Goal: Task Accomplishment & Management: Use online tool/utility

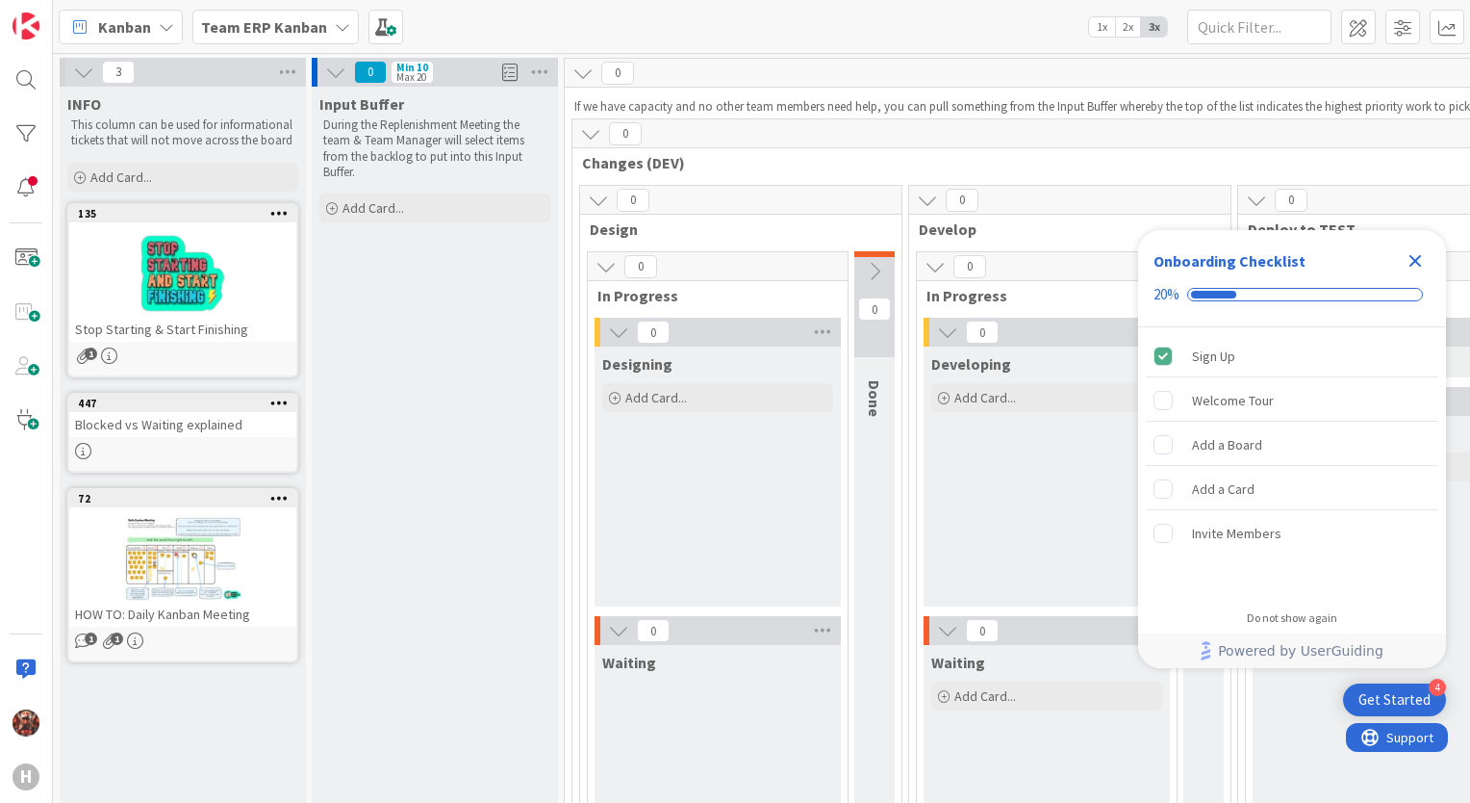
click at [287, 6] on div "Kanban Team ERP Kanban 1x 2x 3x" at bounding box center [762, 26] width 1418 height 53
click at [283, 32] on b "Team ERP Kanban" at bounding box center [264, 26] width 126 height 19
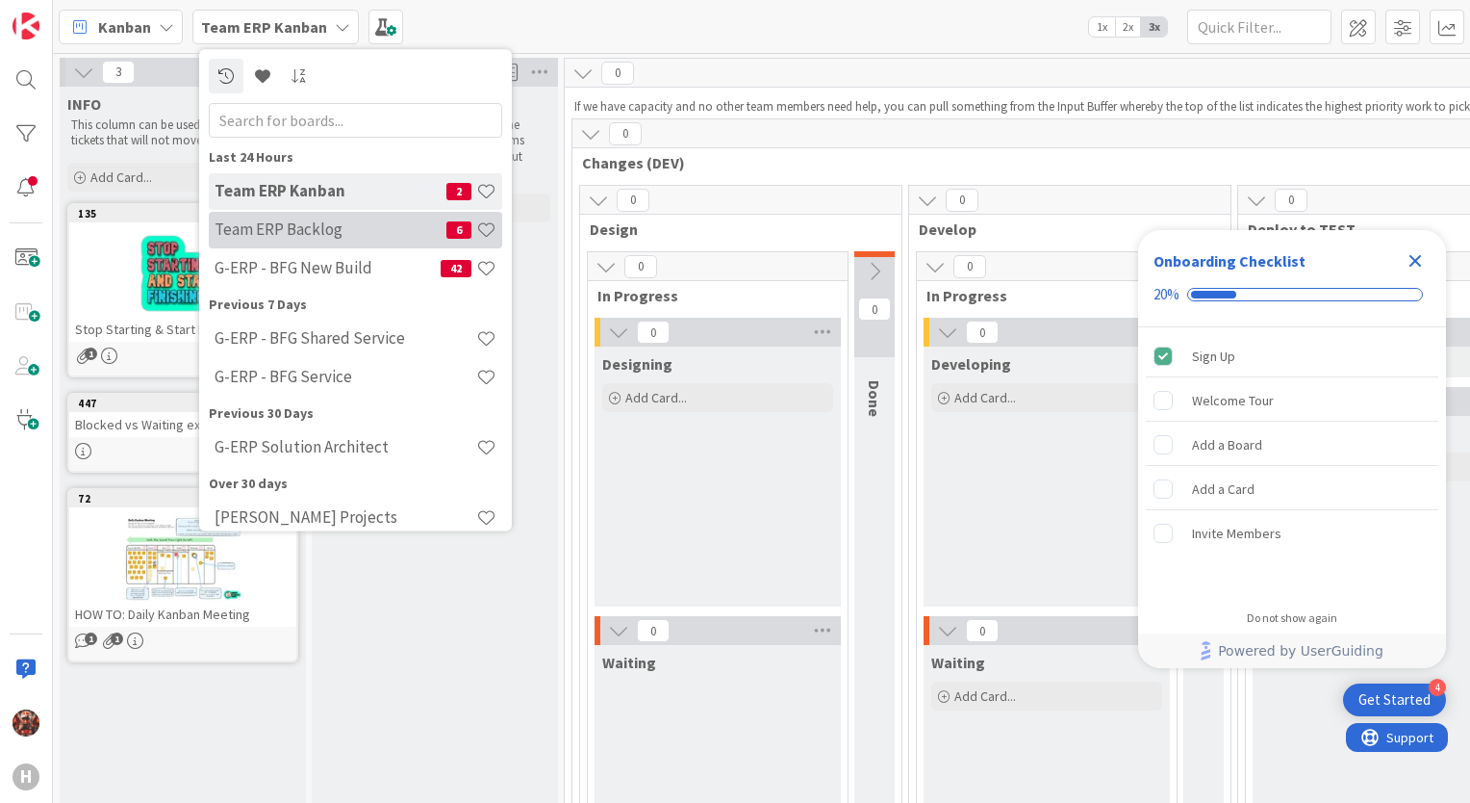
click at [317, 232] on h4 "Team ERP Backlog" at bounding box center [331, 229] width 232 height 19
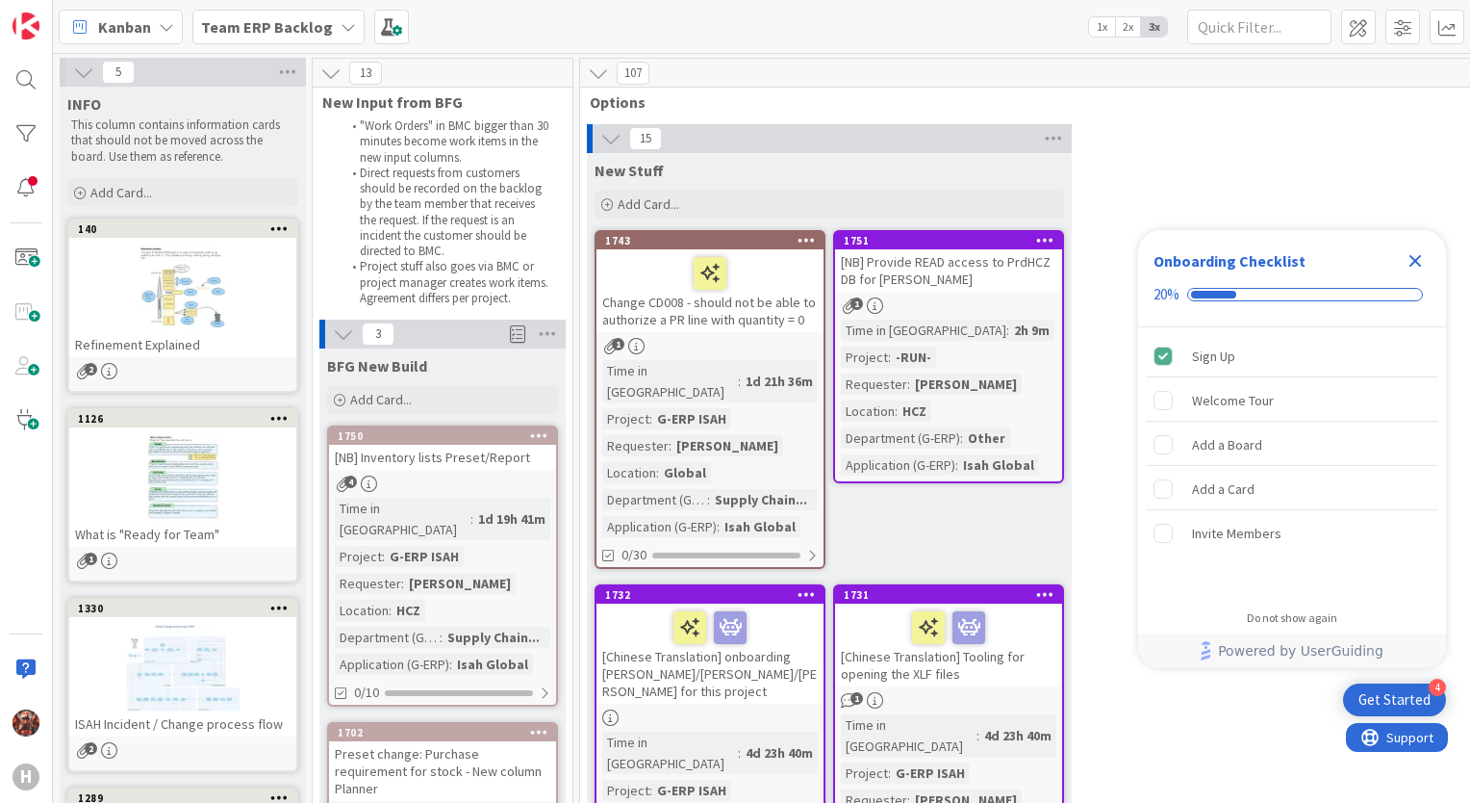
click at [1417, 254] on icon "Close Checklist" at bounding box center [1415, 260] width 23 height 23
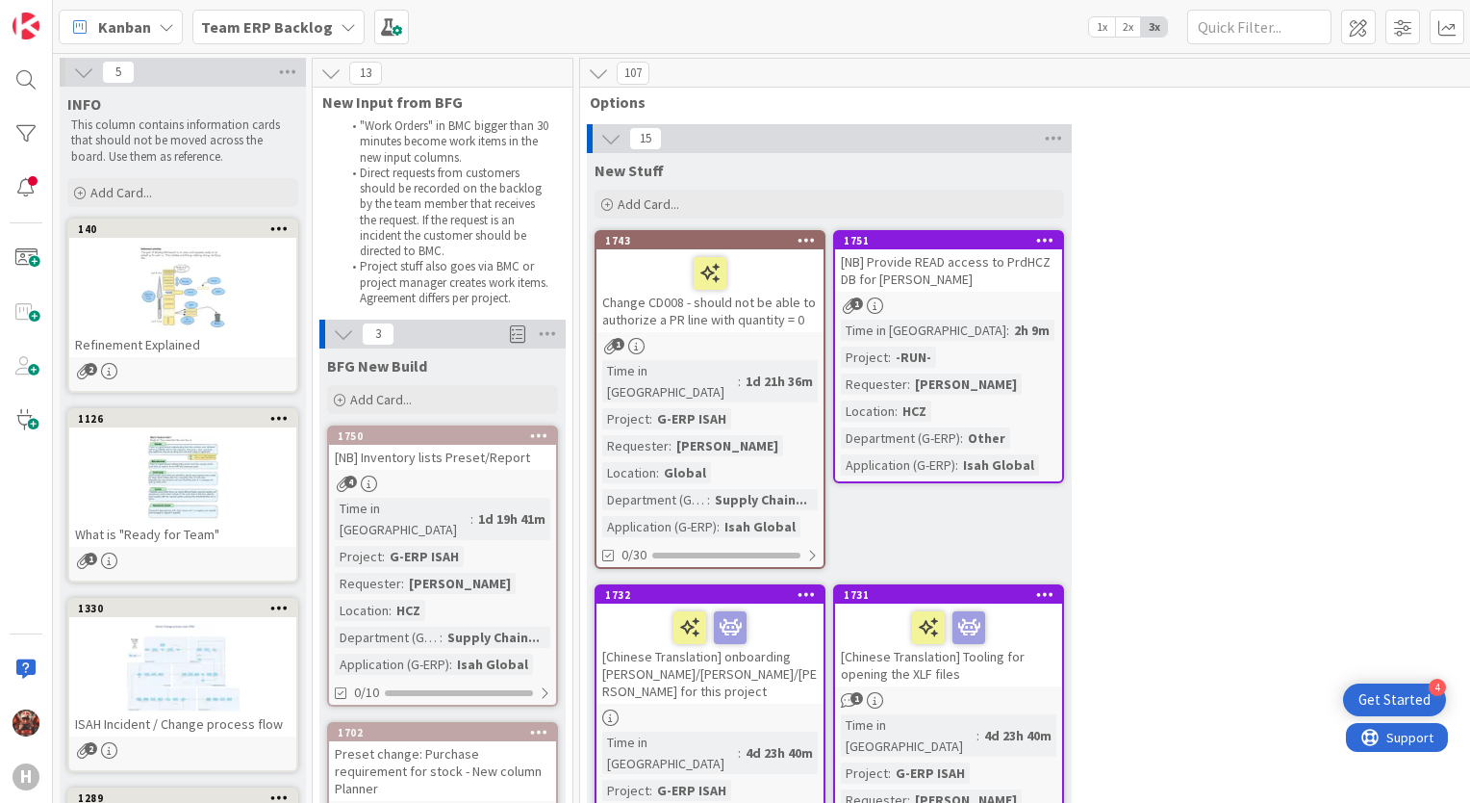
click at [287, 29] on b "Team ERP Backlog" at bounding box center [267, 26] width 132 height 19
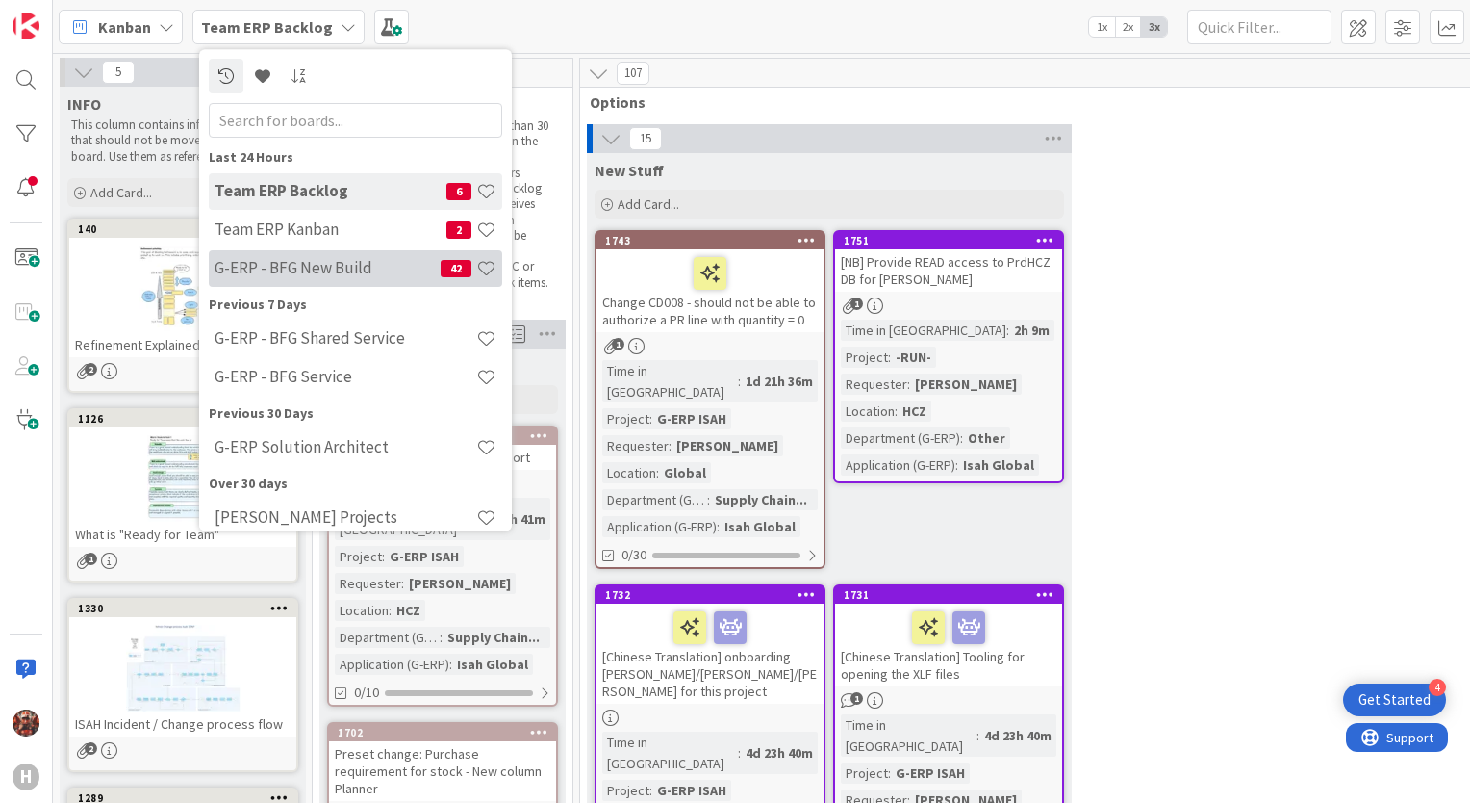
click at [326, 259] on h4 "G-ERP - BFG New Build" at bounding box center [328, 268] width 226 height 19
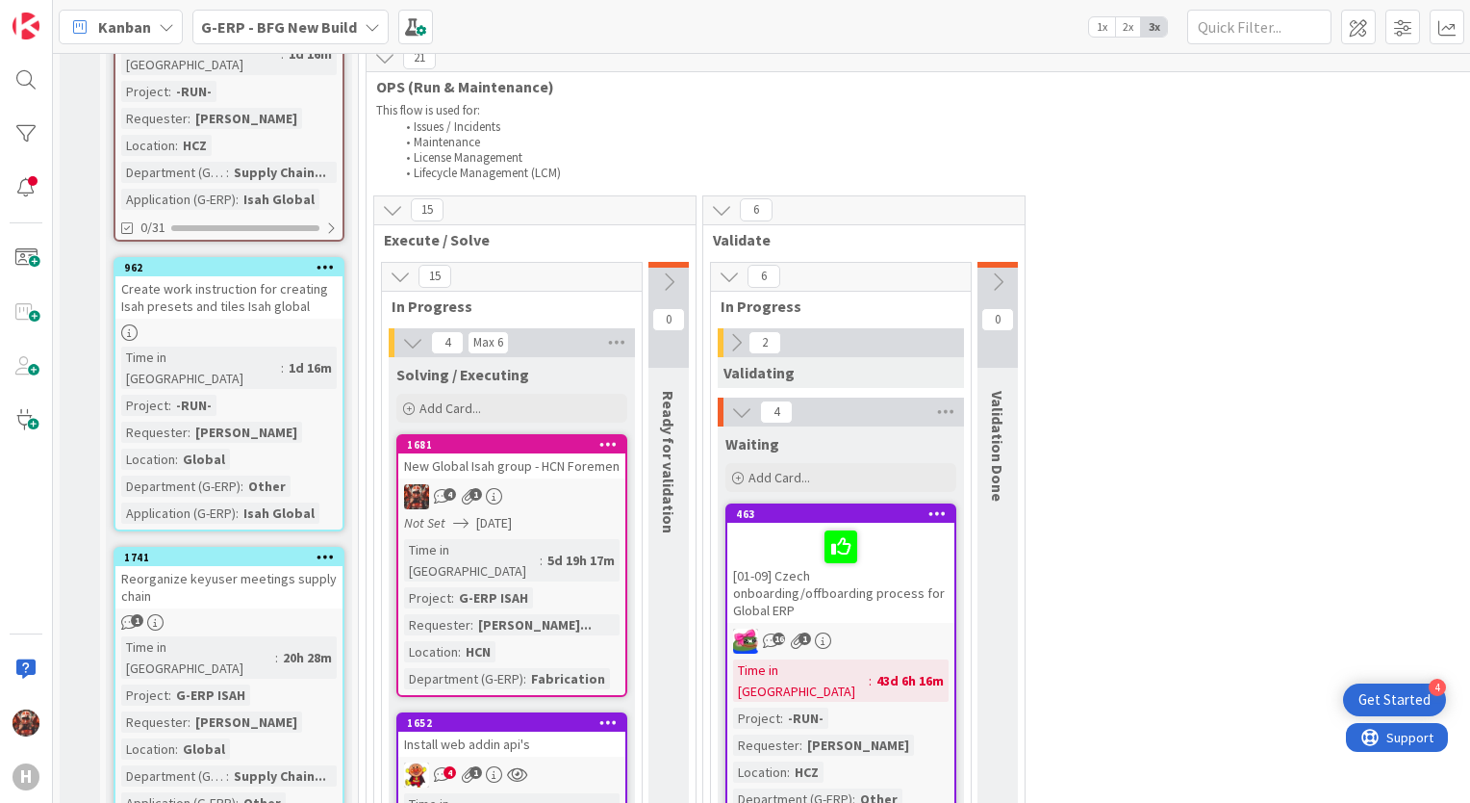
scroll to position [2310, 0]
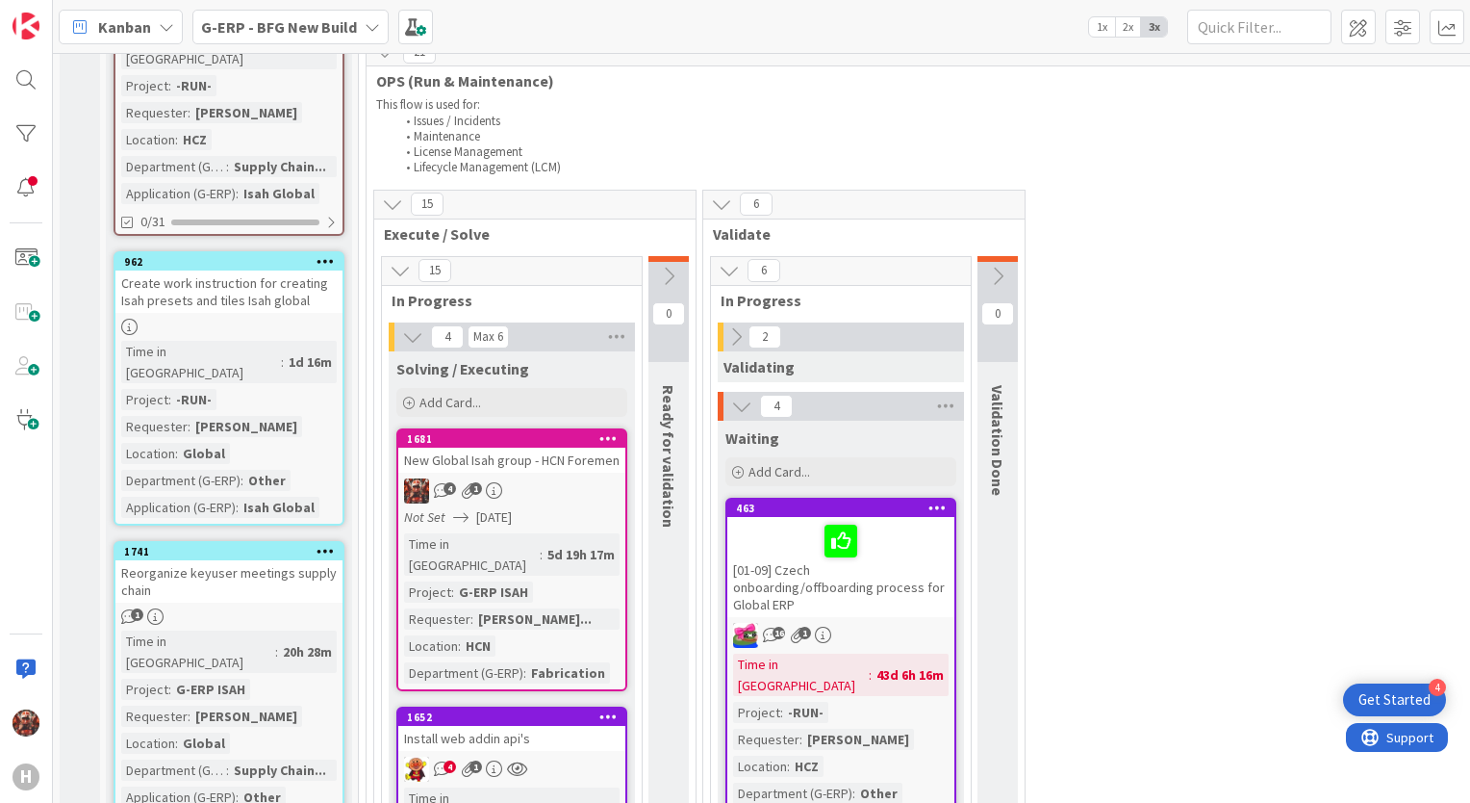
click at [560, 447] on div "New Global Isah group - HCN Foremen" at bounding box center [511, 459] width 227 height 25
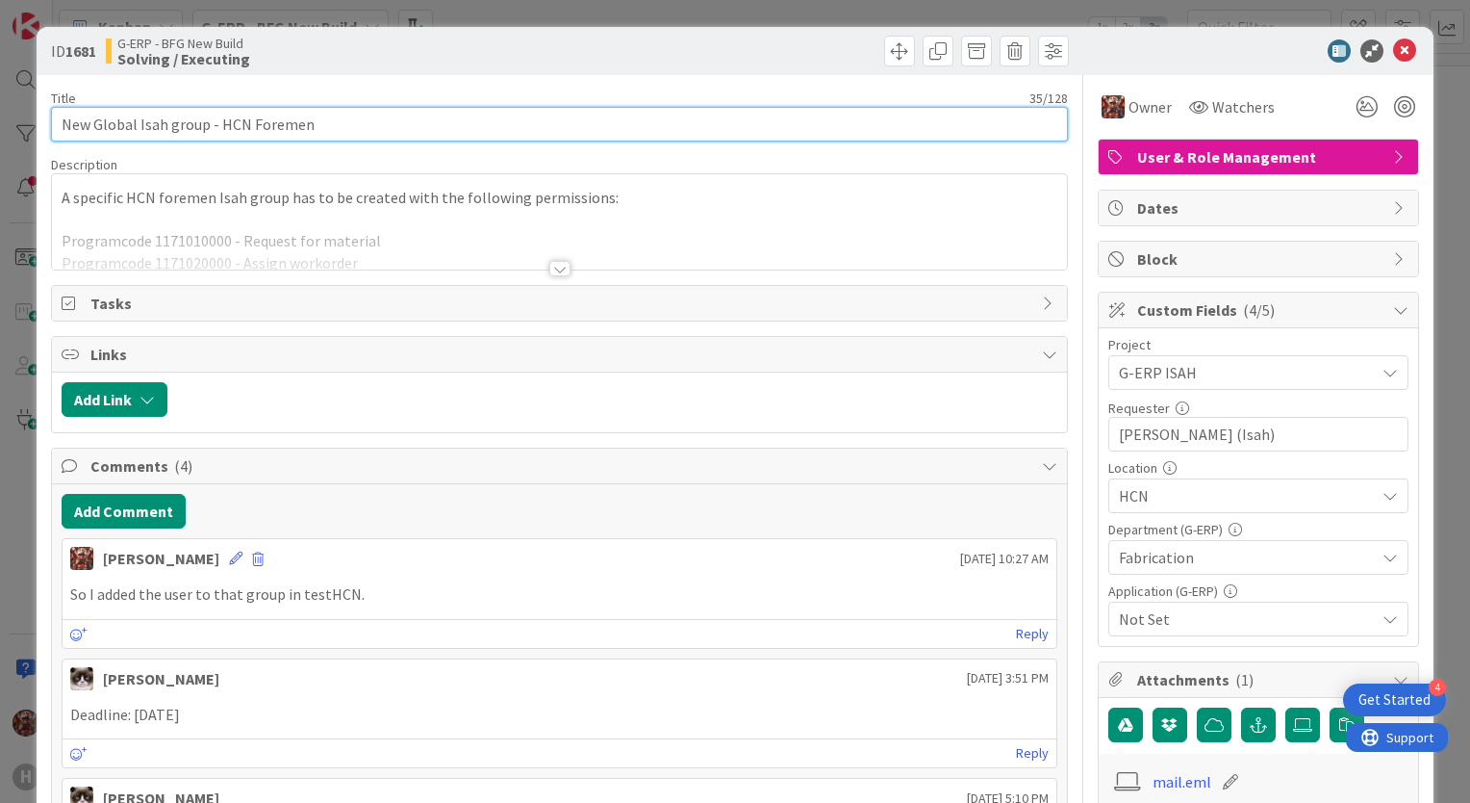
drag, startPoint x: 315, startPoint y: 124, endPoint x: 60, endPoint y: 125, distance: 255.0
click at [60, 125] on input "New Global Isah group - HCN Foremen" at bounding box center [559, 124] width 1017 height 35
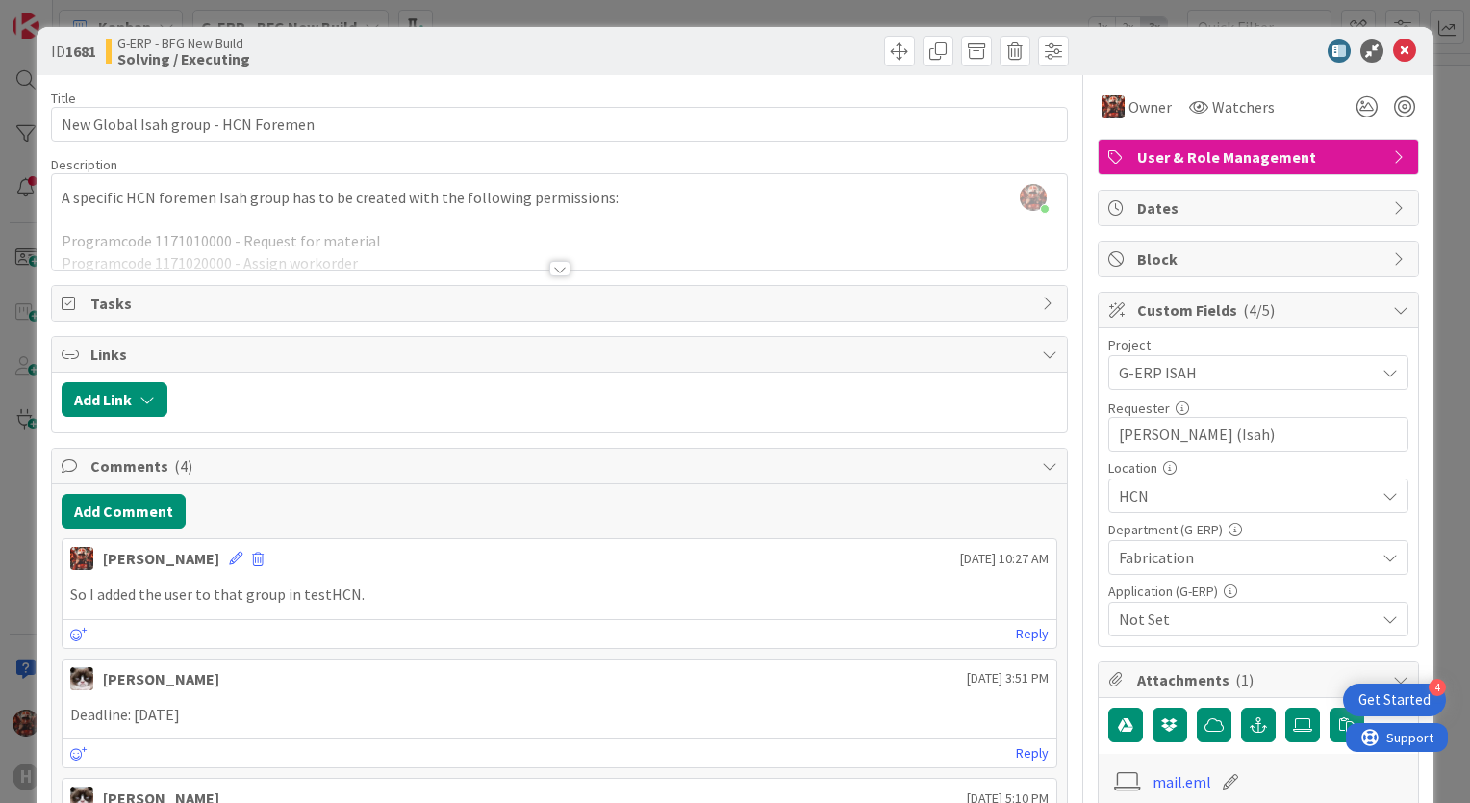
click at [685, 11] on div "ID 1681 G-ERP - BFG New Build Solving / Executing Title 35 / 128 New Global Isa…" at bounding box center [735, 401] width 1470 height 803
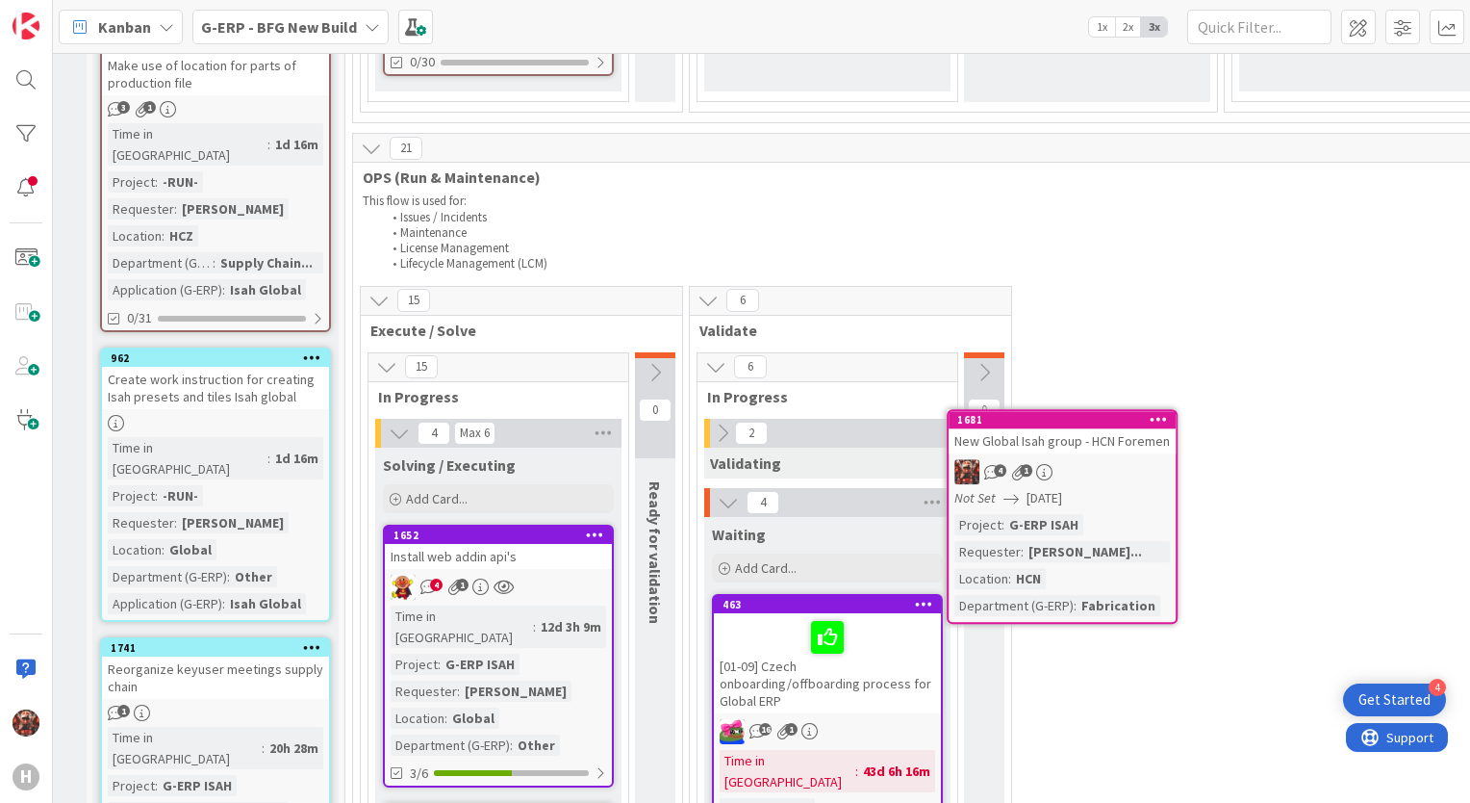
scroll to position [2213, 15]
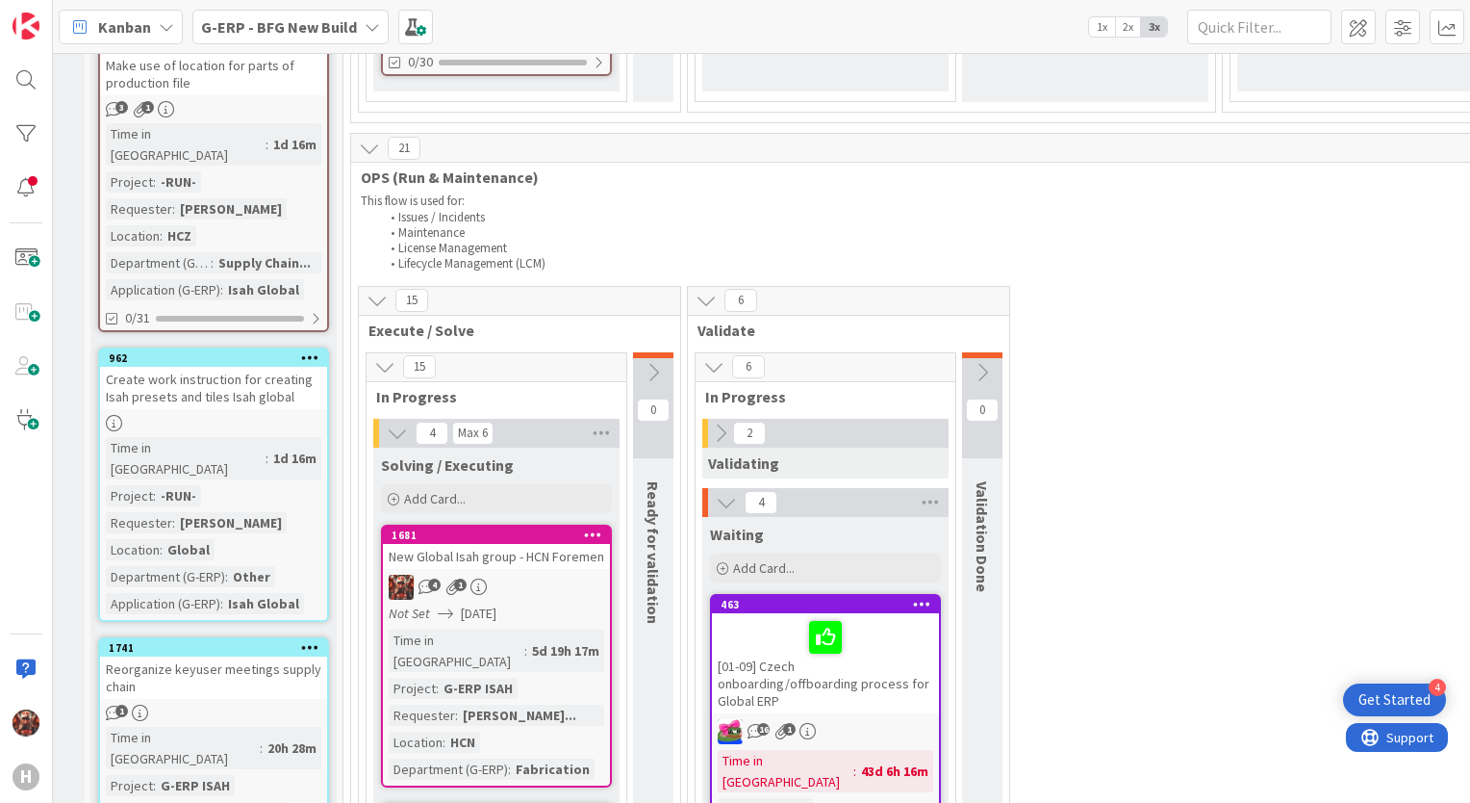
click at [986, 352] on div "0" at bounding box center [982, 405] width 40 height 106
click at [986, 362] on icon at bounding box center [982, 372] width 21 height 21
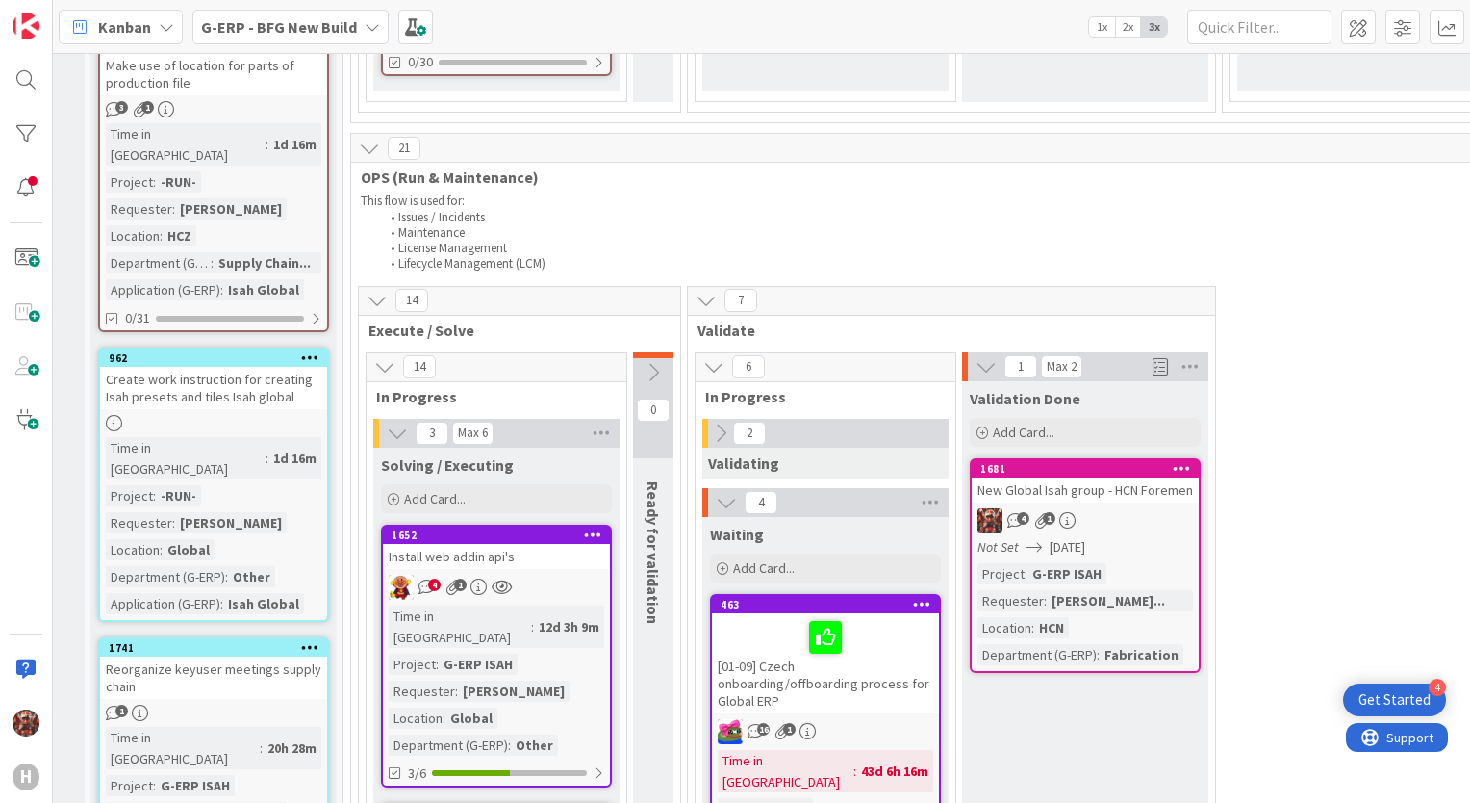
click at [1056, 477] on div "New Global Isah group - HCN Foremen" at bounding box center [1085, 489] width 227 height 25
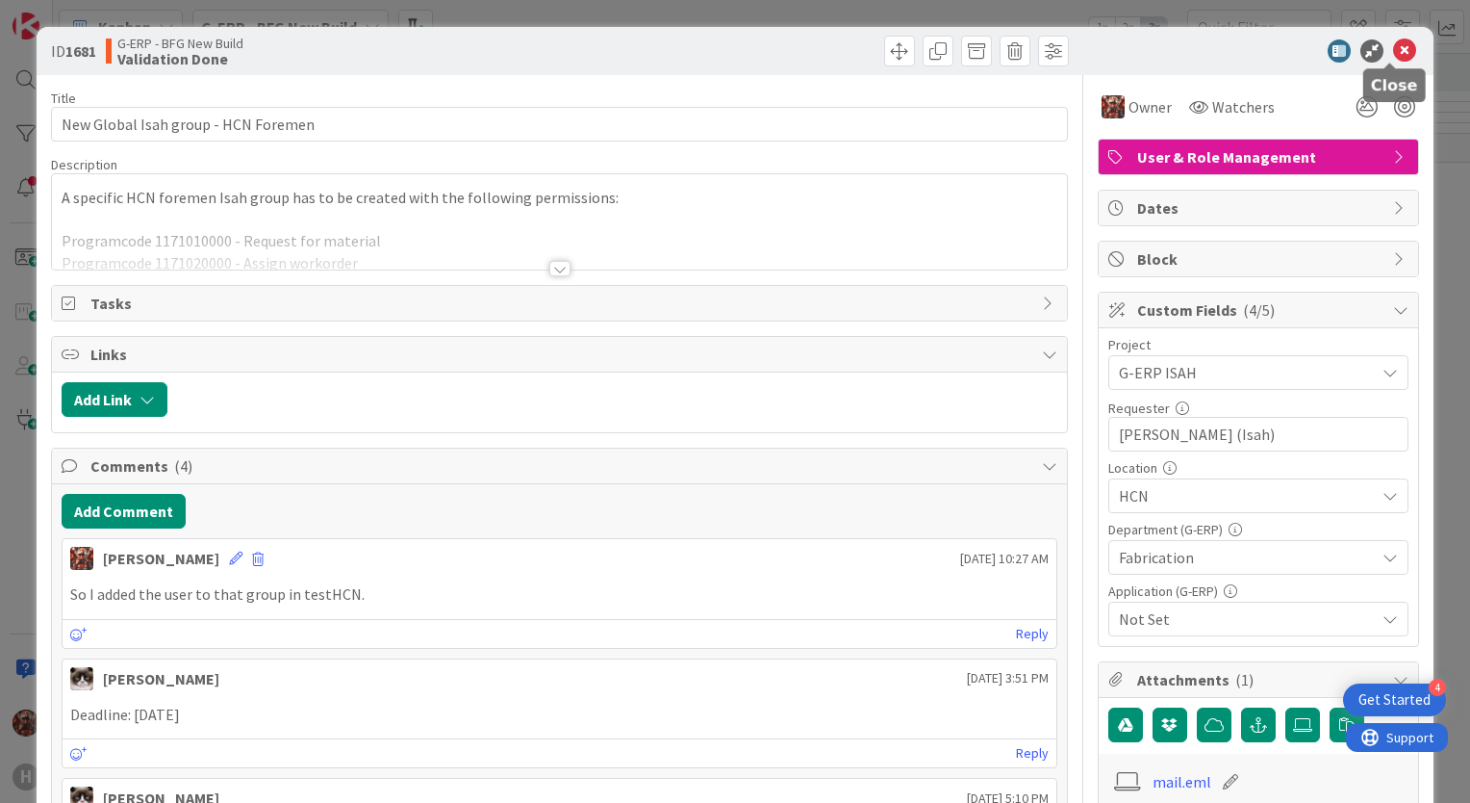
click at [1393, 49] on icon at bounding box center [1404, 50] width 23 height 23
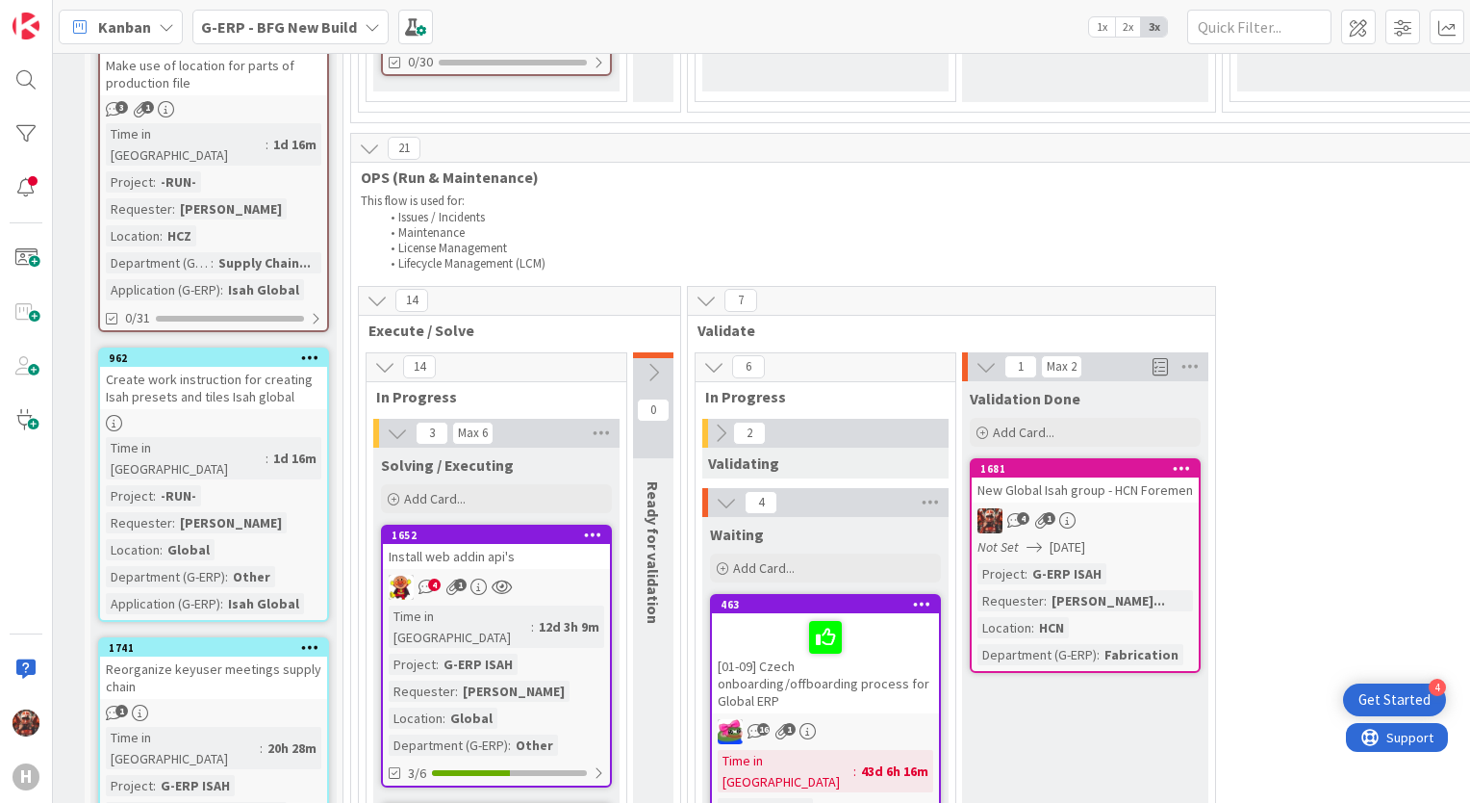
click at [1184, 461] on icon at bounding box center [1182, 467] width 18 height 13
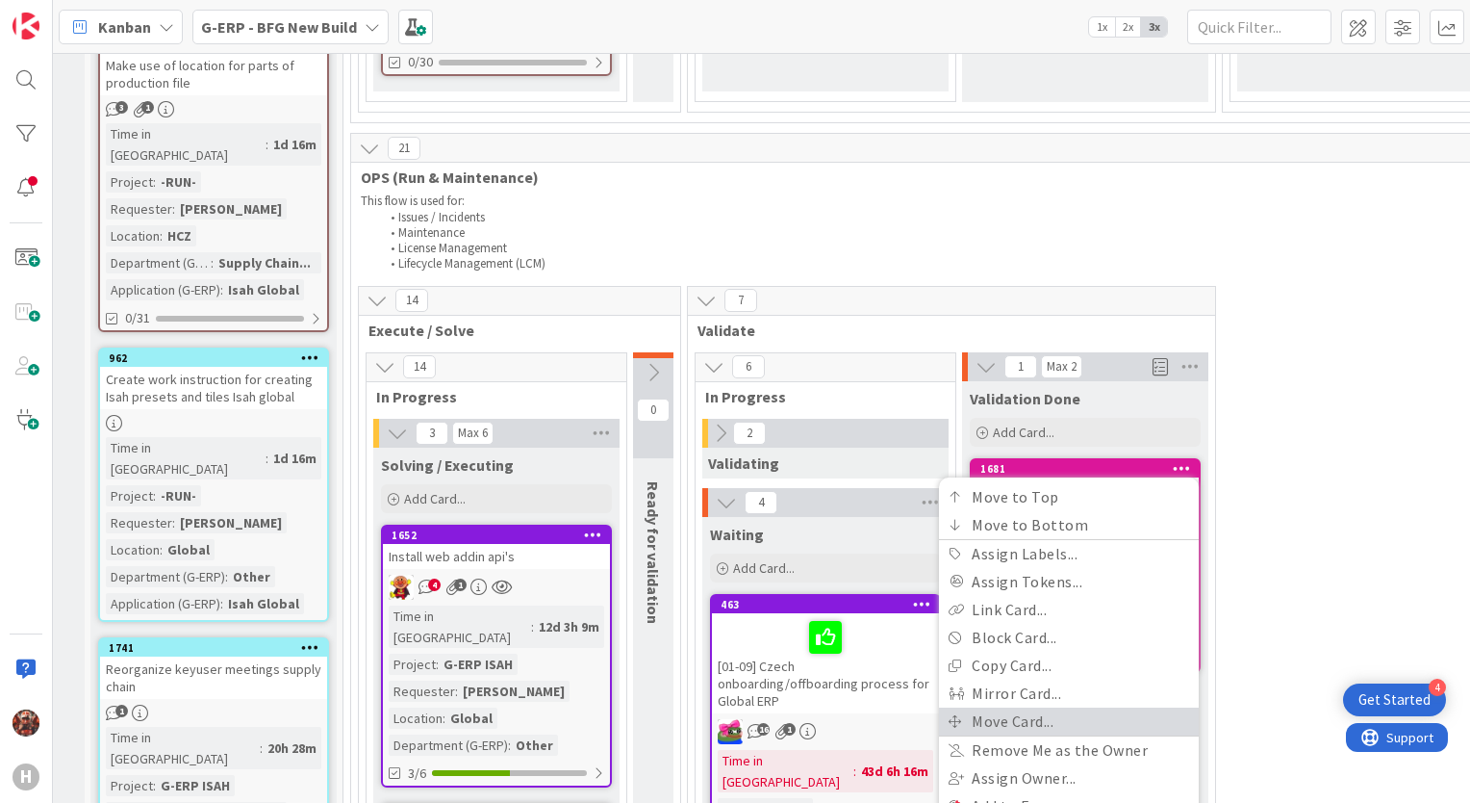
click at [1045, 707] on link "Move Card..." at bounding box center [1069, 721] width 260 height 28
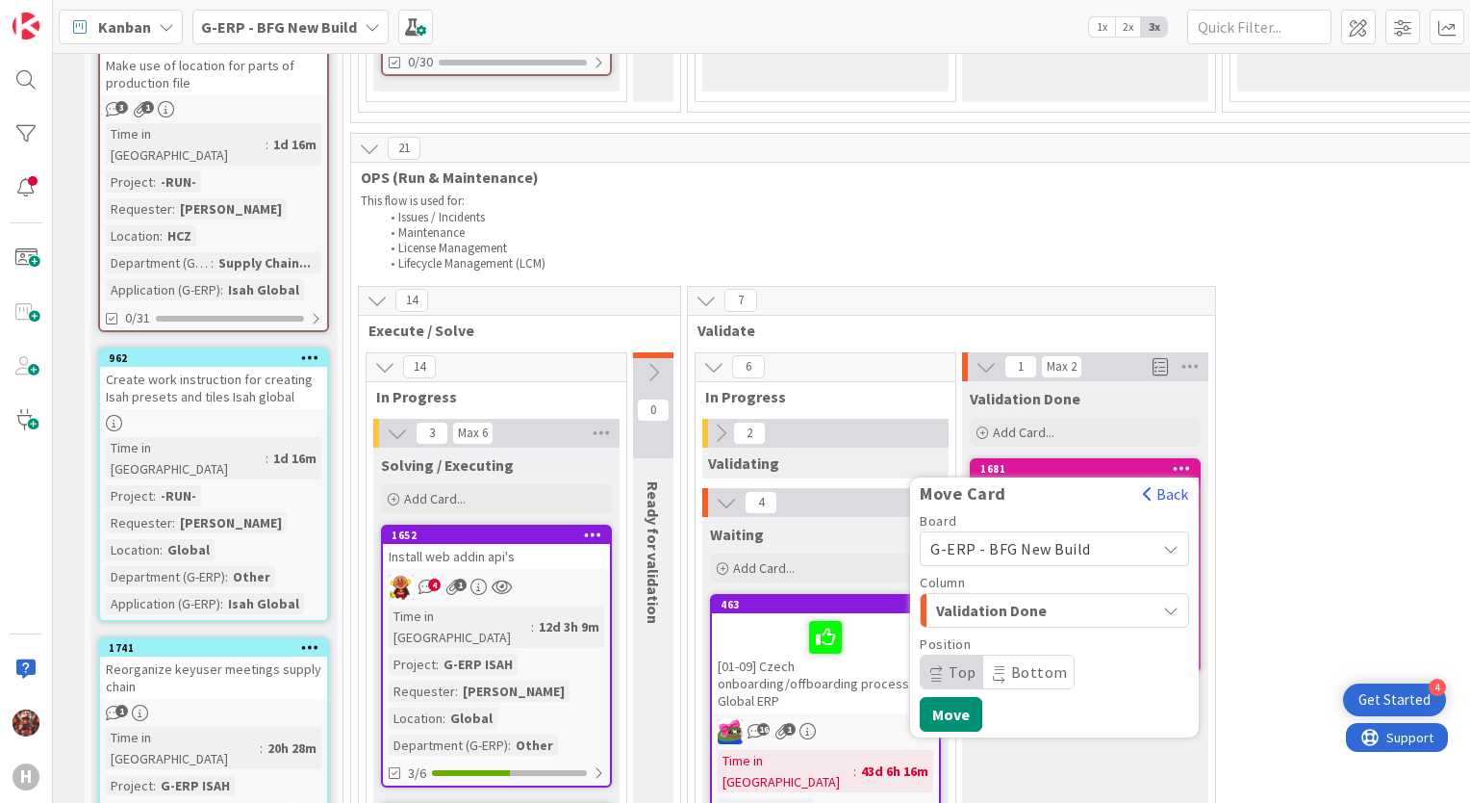
click at [1035, 598] on span "Validation Done" at bounding box center [1008, 610] width 144 height 25
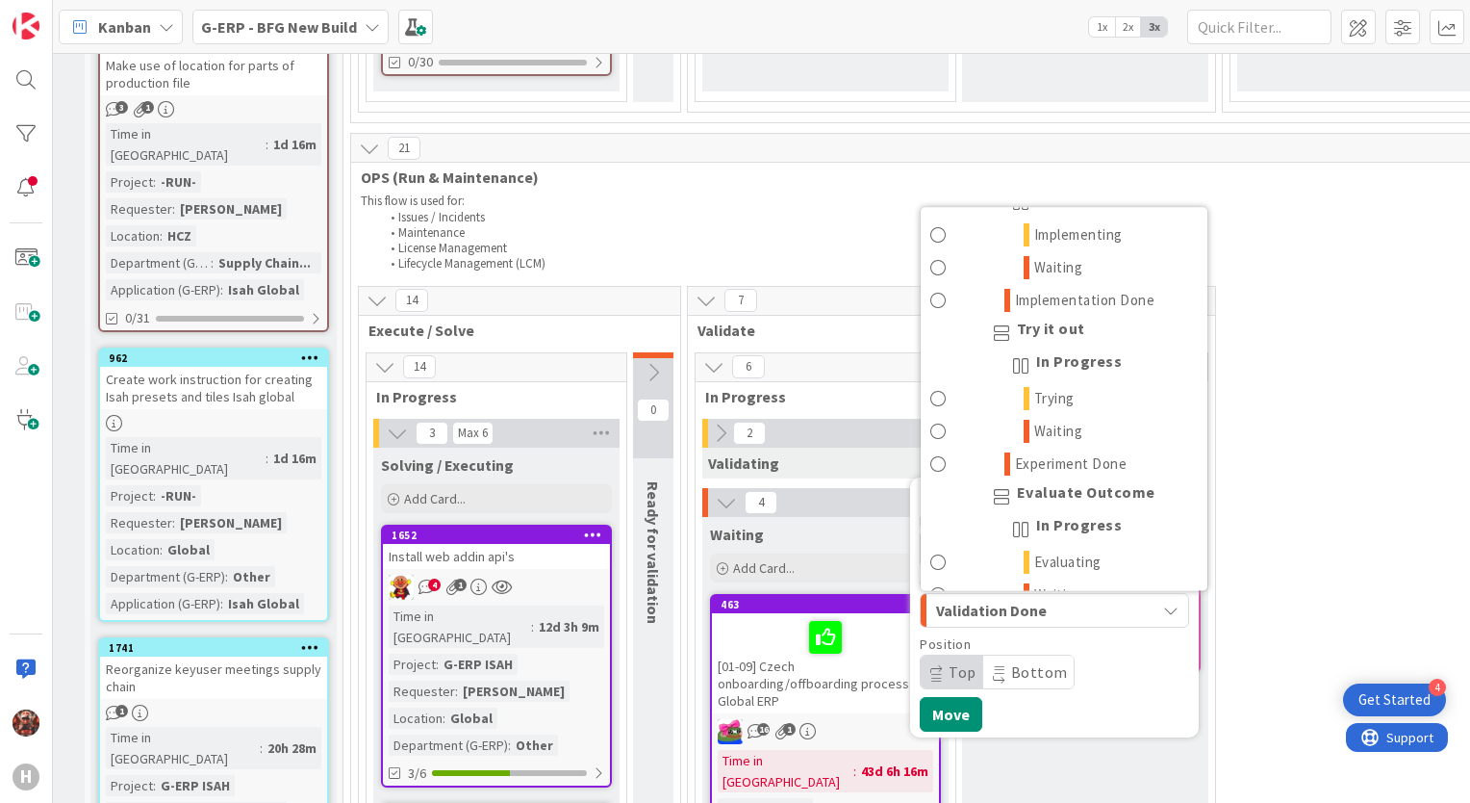
scroll to position [2086, 0]
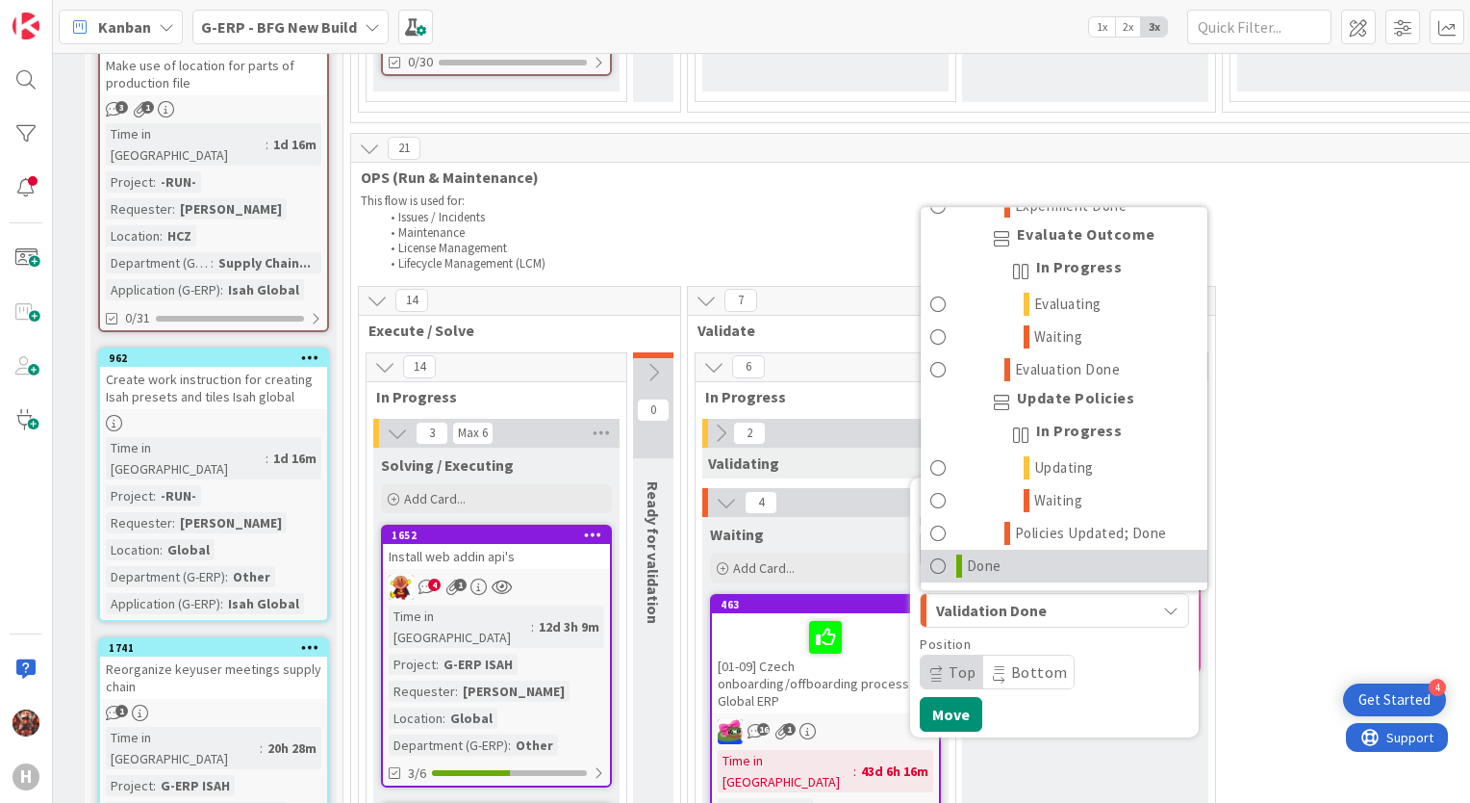
click at [1001, 549] on link "Done" at bounding box center [1064, 565] width 287 height 33
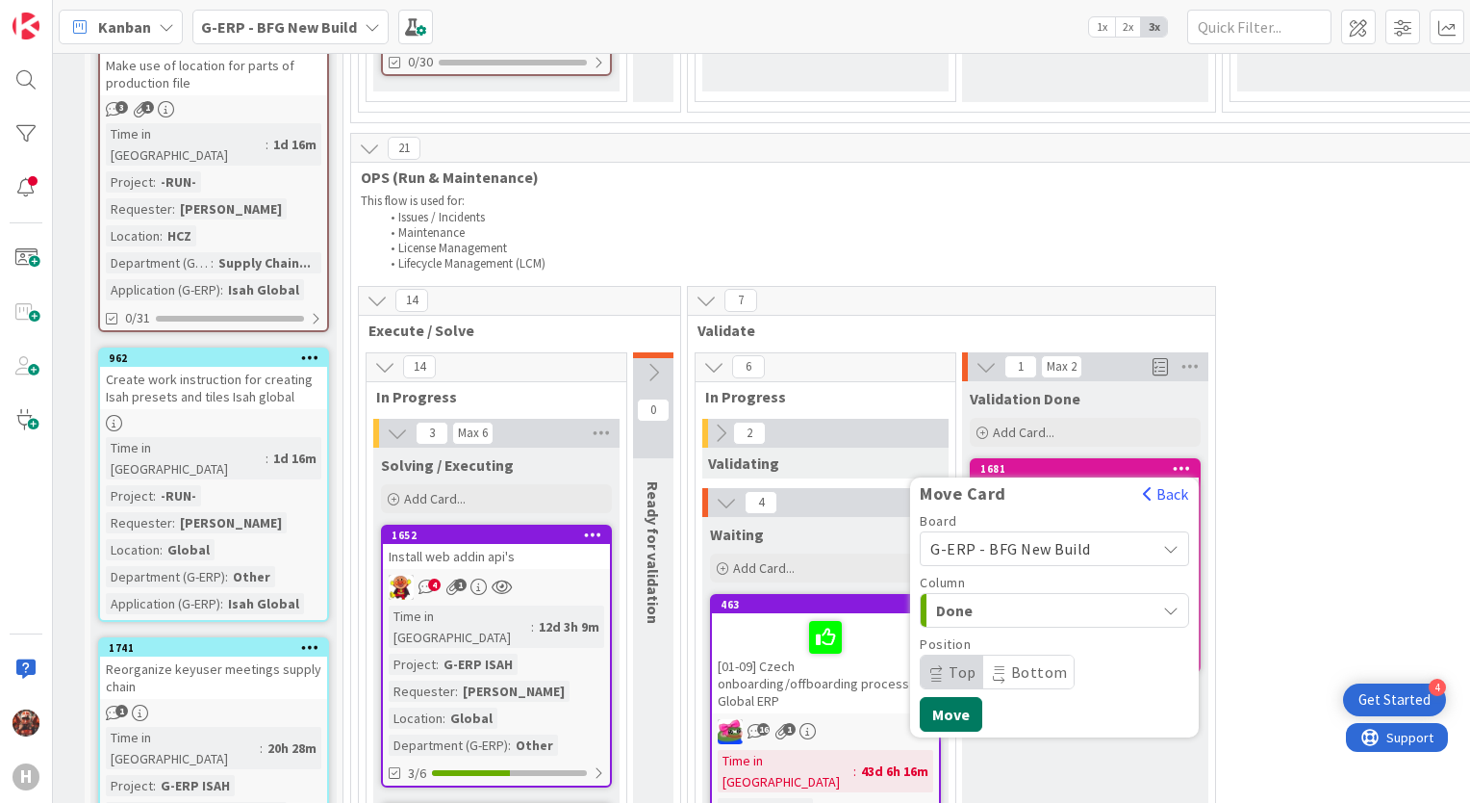
click at [971, 697] on button "Move" at bounding box center [951, 714] width 63 height 35
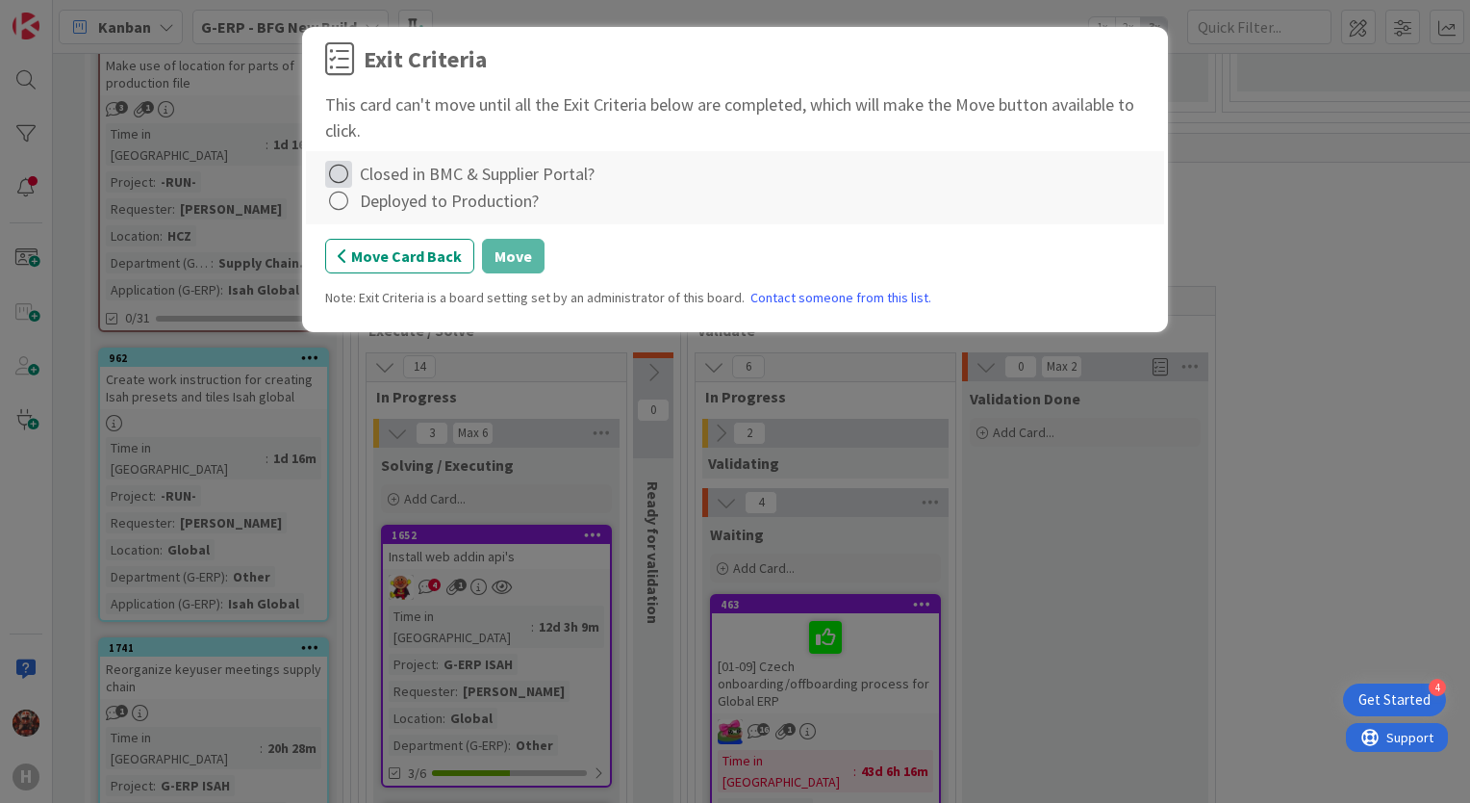
click at [338, 166] on icon at bounding box center [338, 174] width 27 height 27
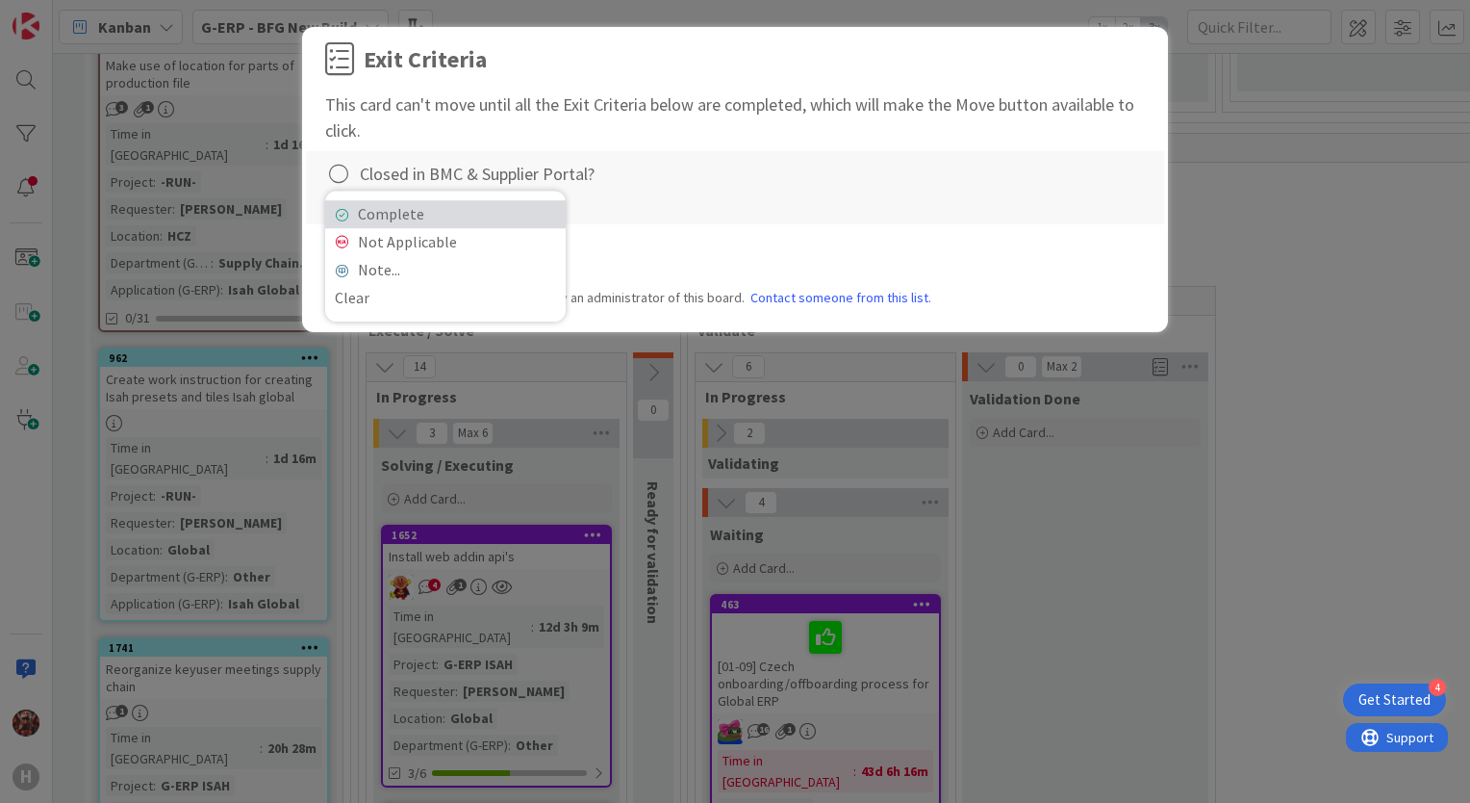
click at [339, 205] on link "Complete" at bounding box center [445, 214] width 241 height 28
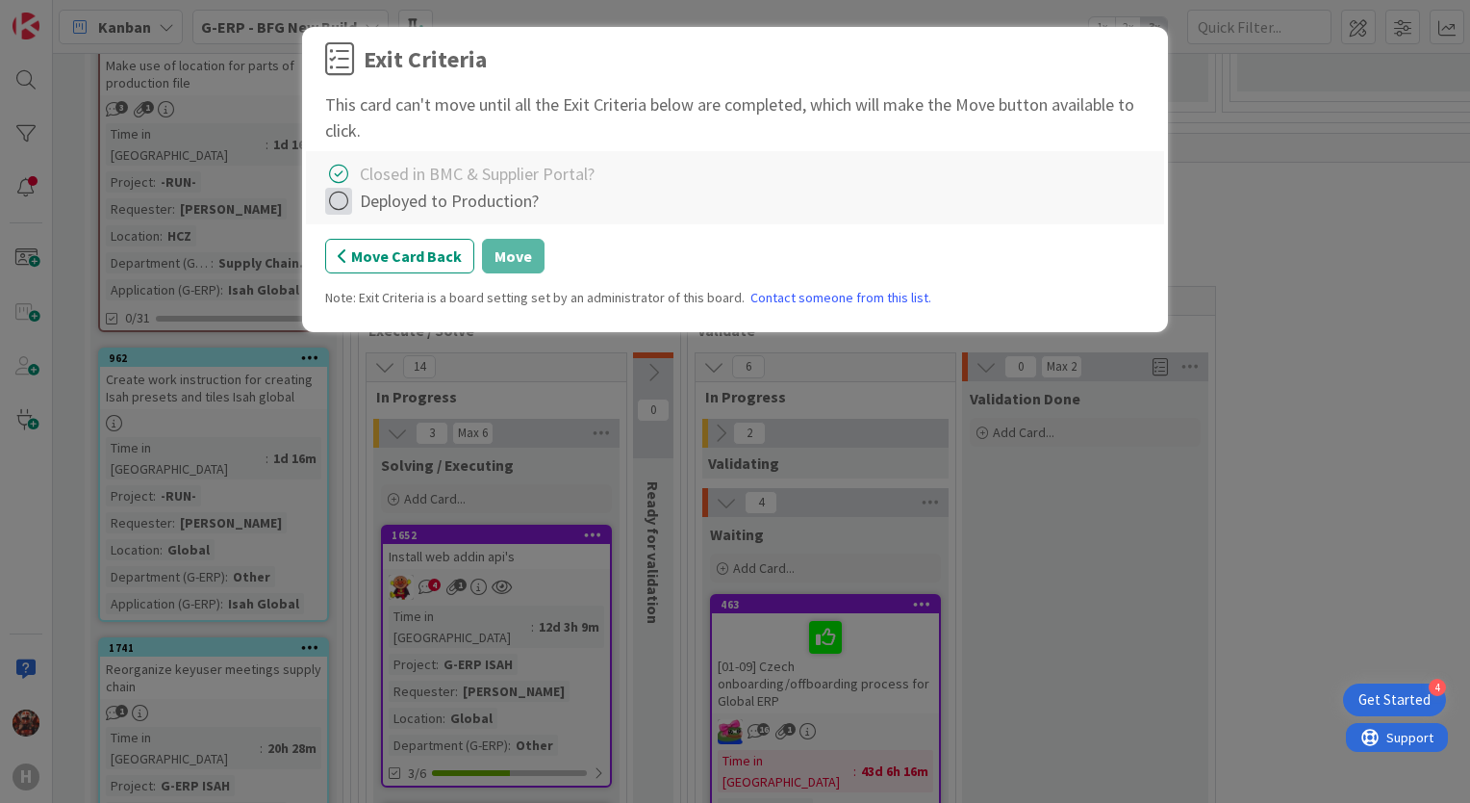
click at [340, 208] on icon at bounding box center [338, 201] width 27 height 27
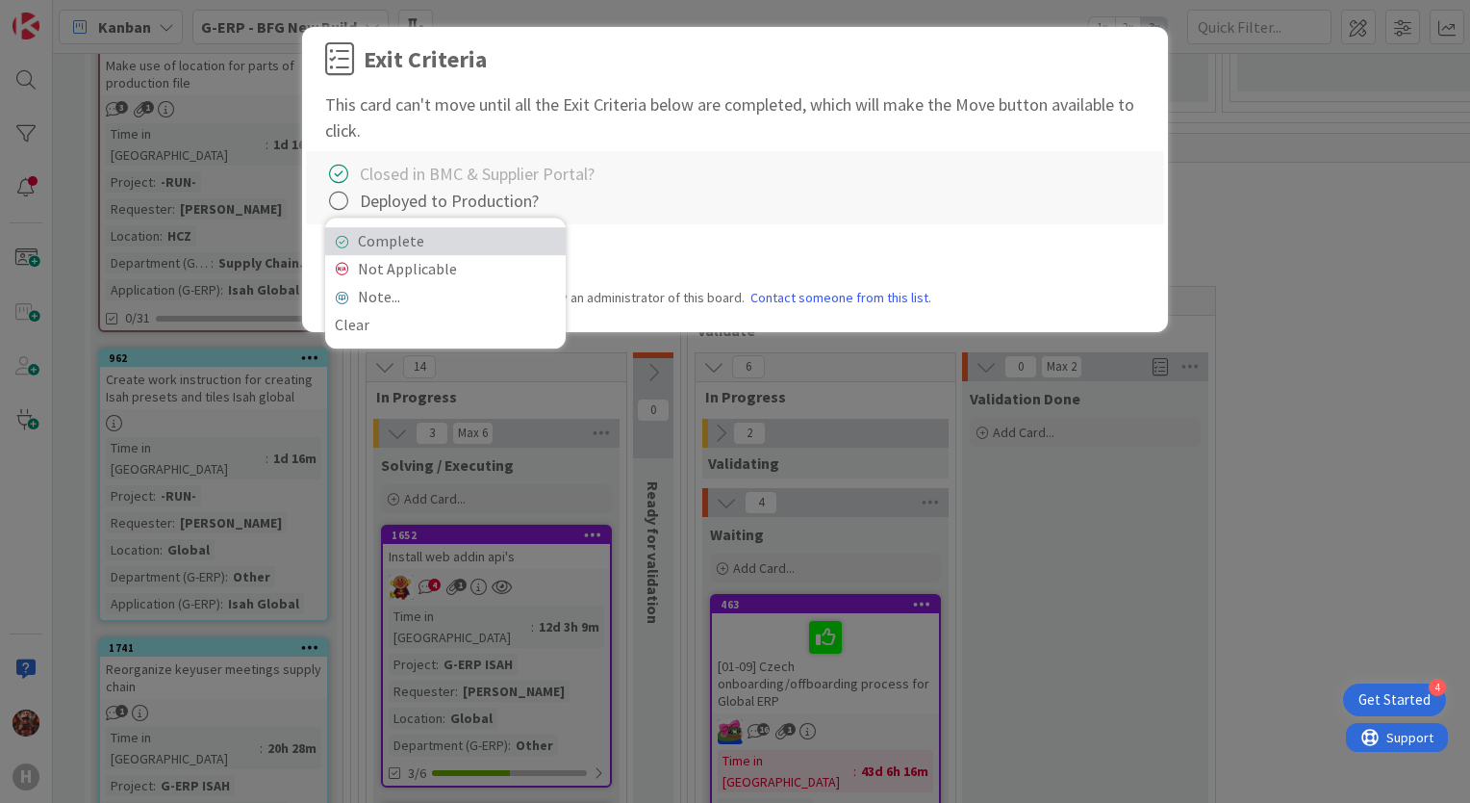
click at [369, 238] on link "Complete" at bounding box center [445, 241] width 241 height 28
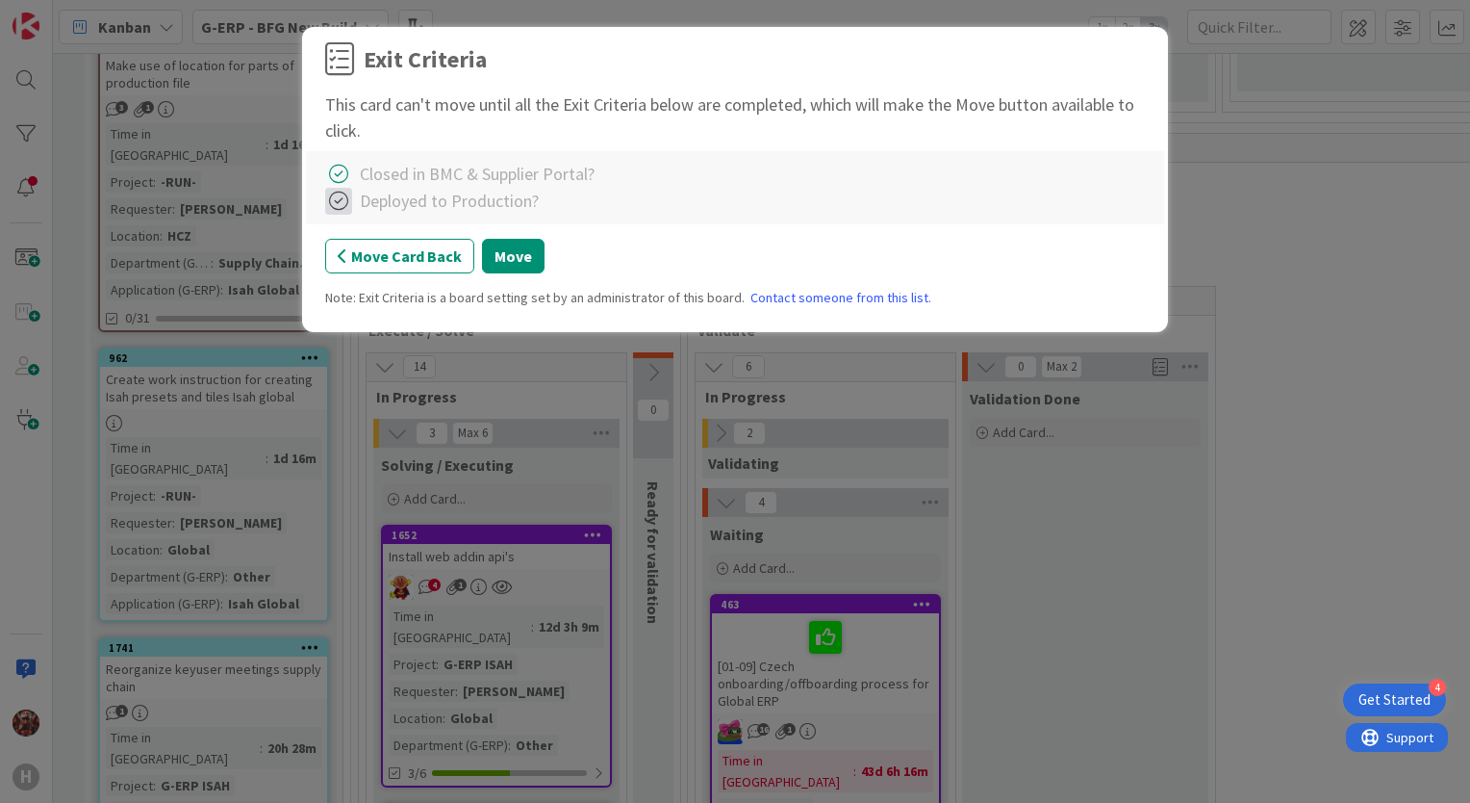
click at [337, 202] on icon at bounding box center [338, 201] width 27 height 27
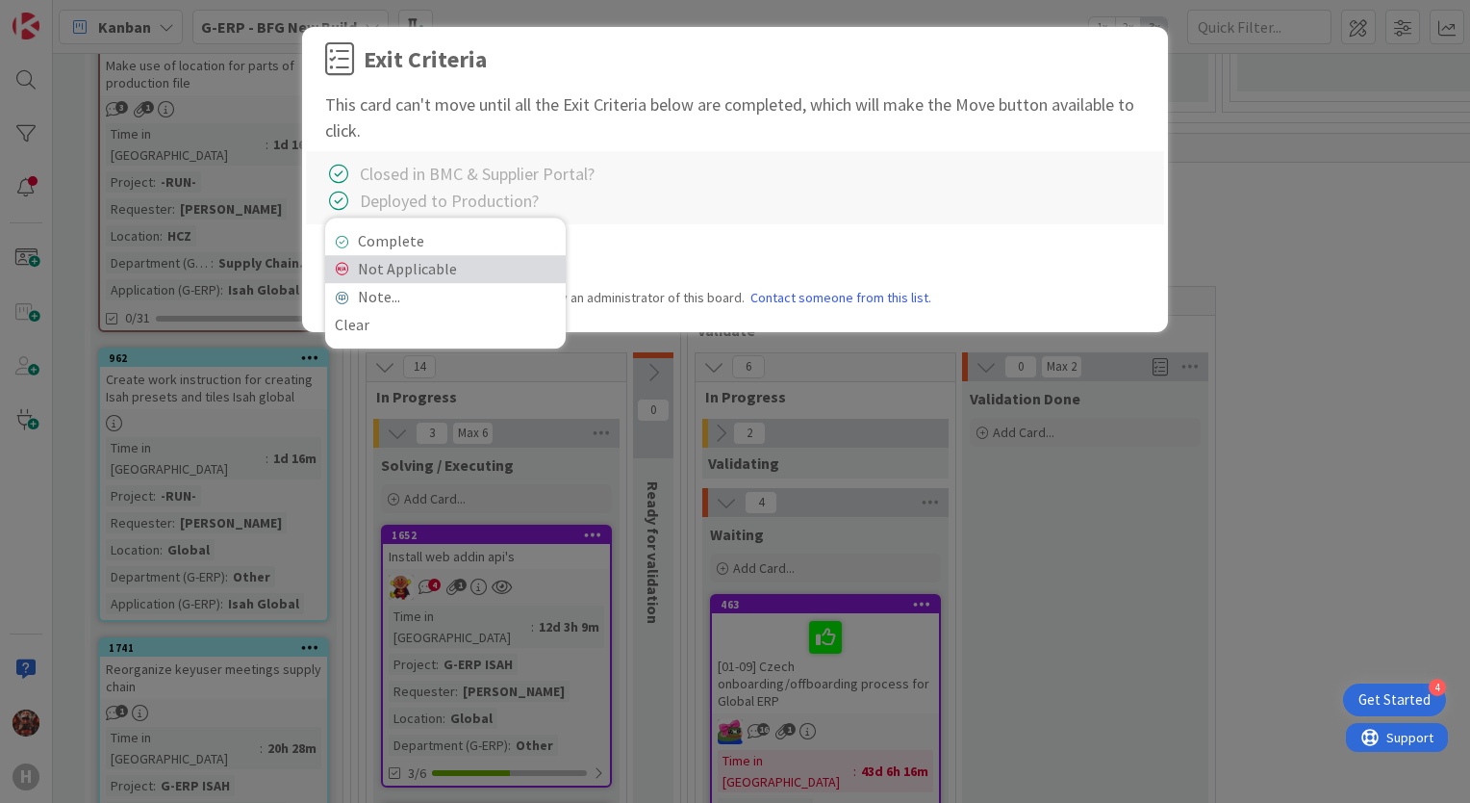
click at [398, 274] on link "Not Applicable" at bounding box center [445, 269] width 241 height 28
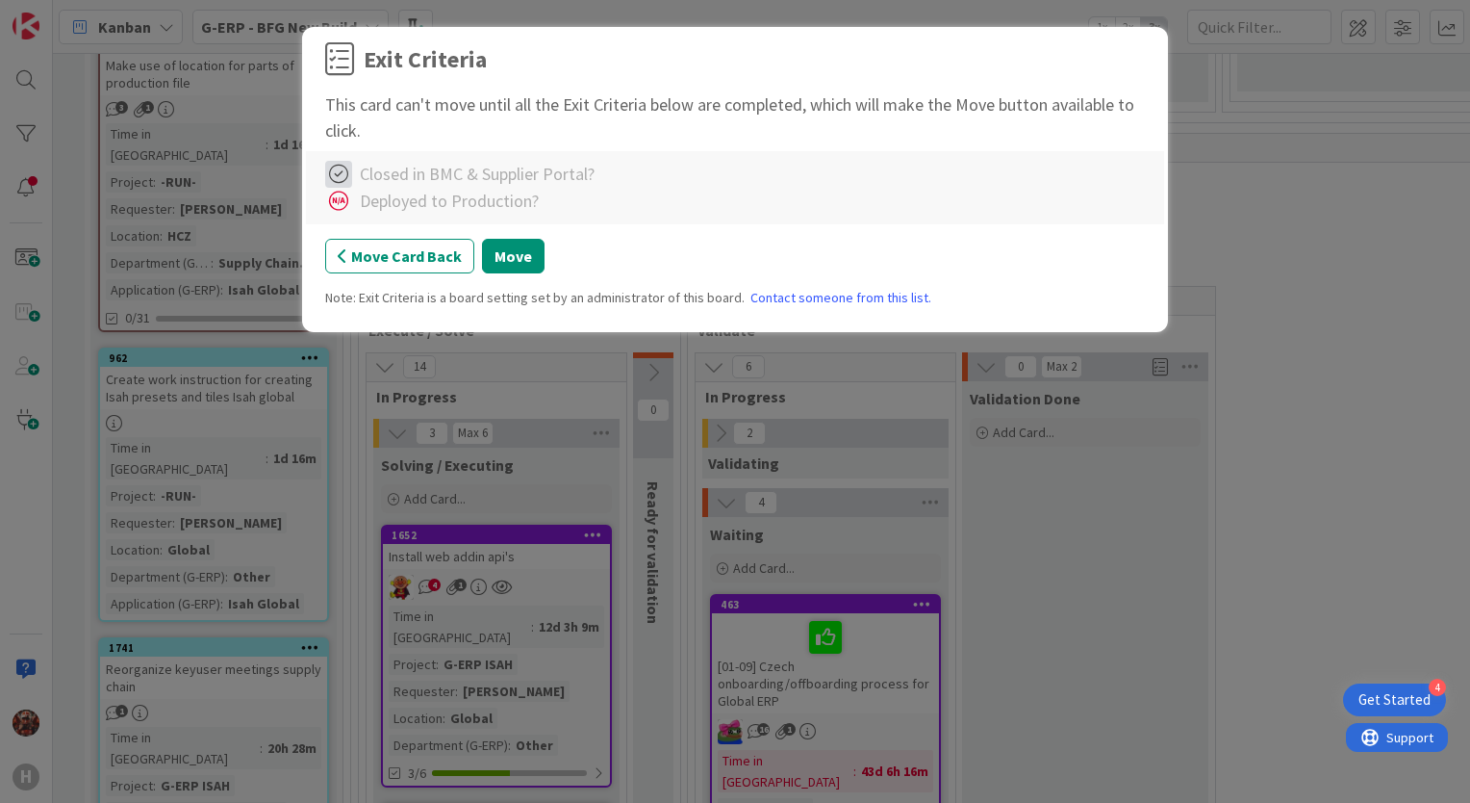
click at [344, 175] on icon at bounding box center [338, 174] width 27 height 27
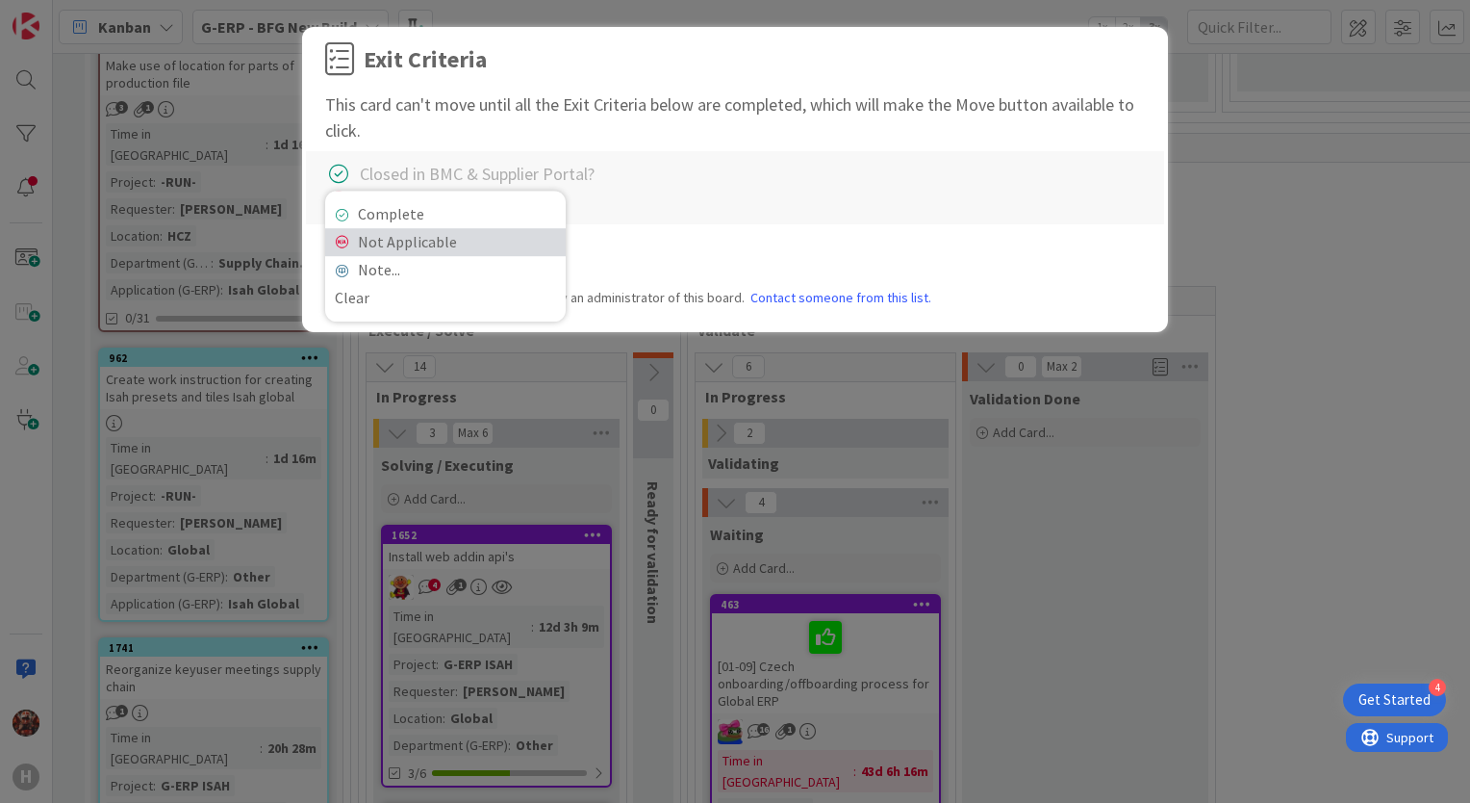
click at [396, 241] on link "Not Applicable" at bounding box center [445, 242] width 241 height 28
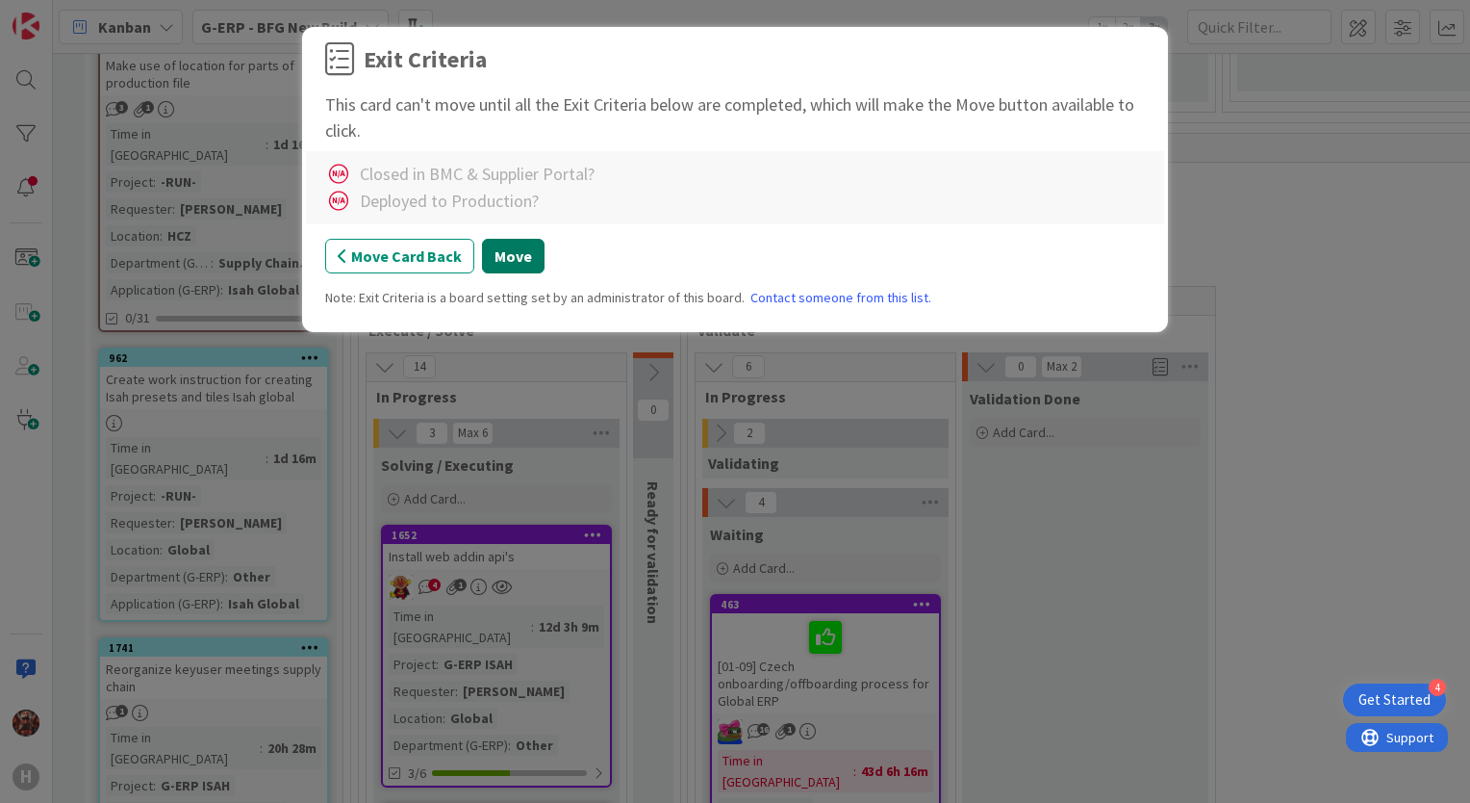
click at [508, 258] on button "Move" at bounding box center [513, 256] width 63 height 35
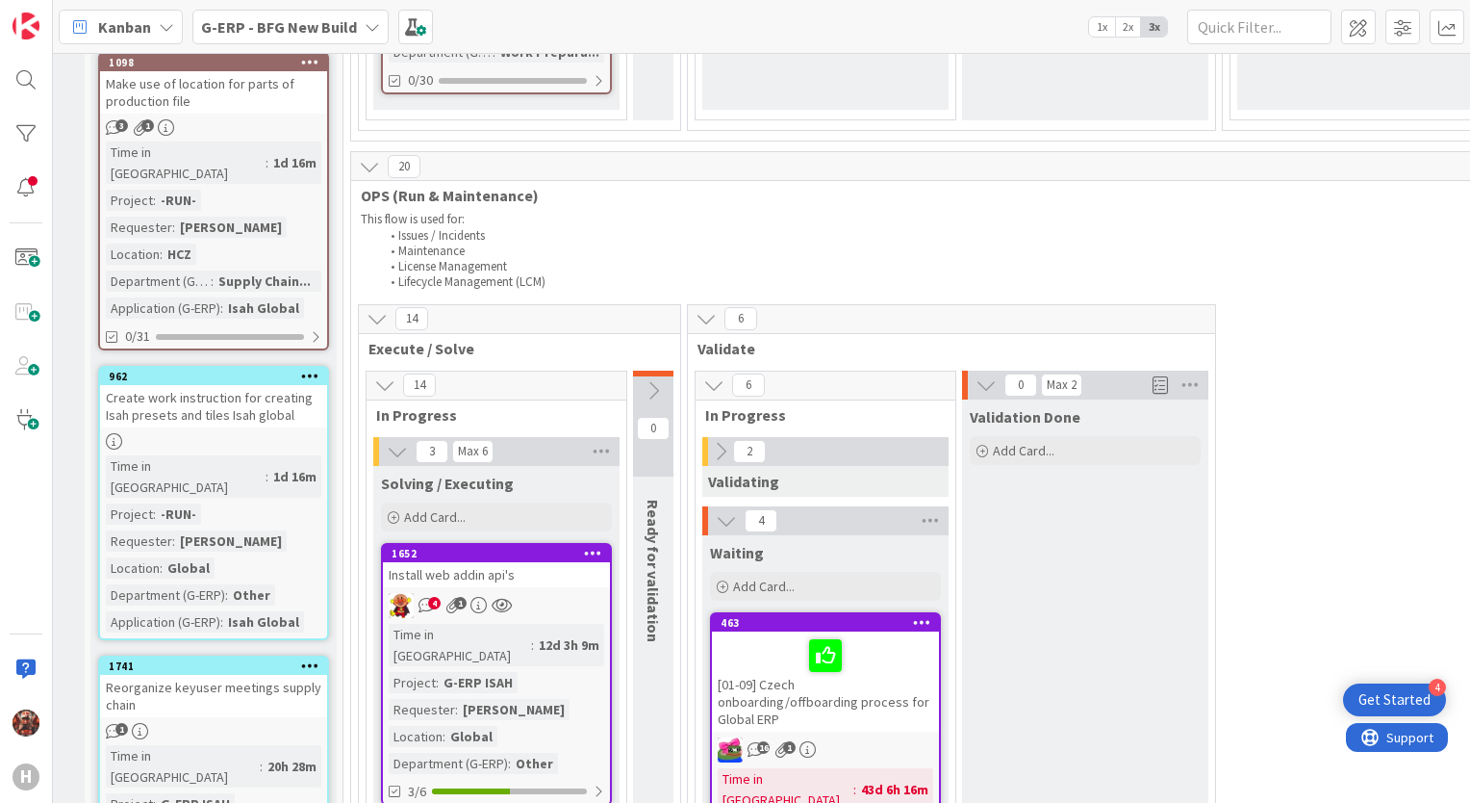
scroll to position [2021, 15]
